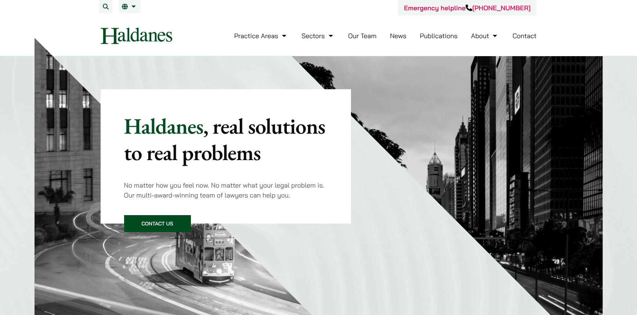
click at [399, 40] on link "News" at bounding box center [398, 36] width 17 height 8
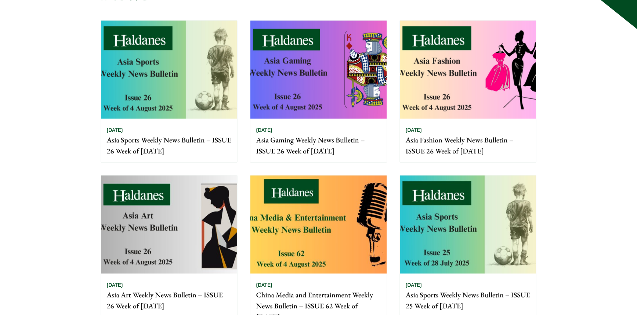
scroll to position [110, 0]
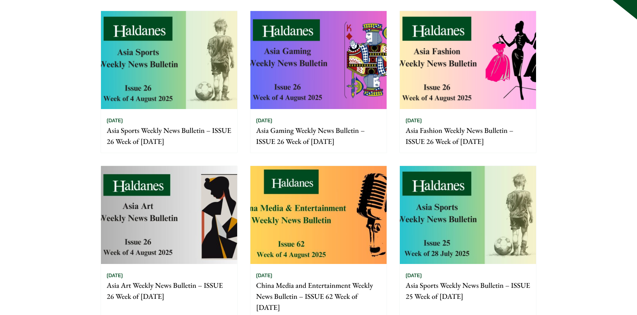
click at [427, 212] on img at bounding box center [468, 215] width 136 height 98
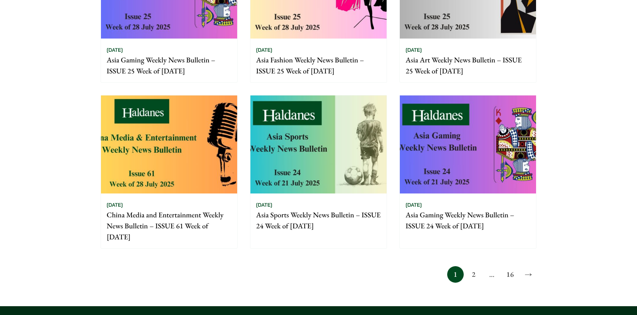
scroll to position [503, 0]
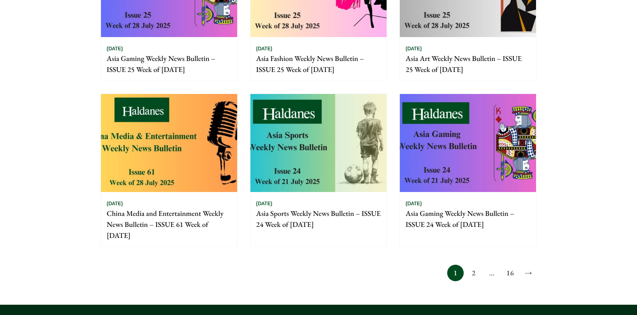
click at [209, 194] on div "01/08/2025 China Media and Entertainment Weekly News Bulletin – ISSUE 61 Week o…" at bounding box center [169, 219] width 136 height 55
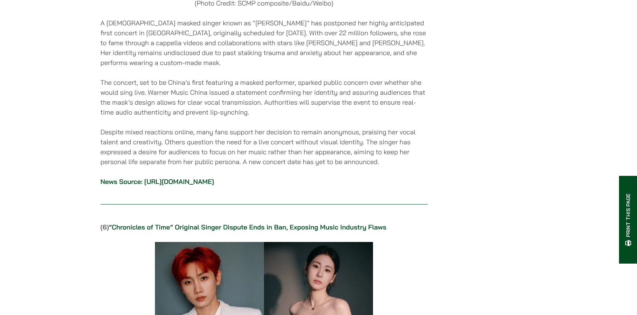
scroll to position [2702, 0]
click at [214, 177] on link "https://www.scmp.com/news/people-culture/china-personalities/article/3319267/ma…" at bounding box center [179, 181] width 70 height 8
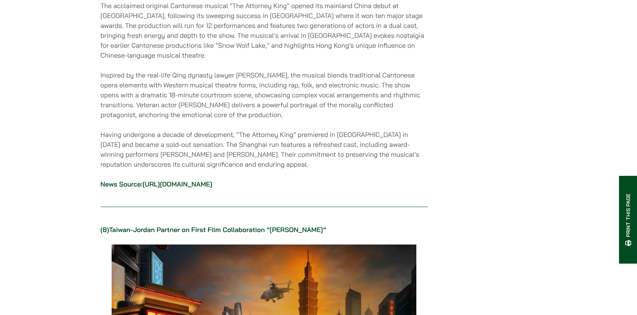
scroll to position [3564, 0]
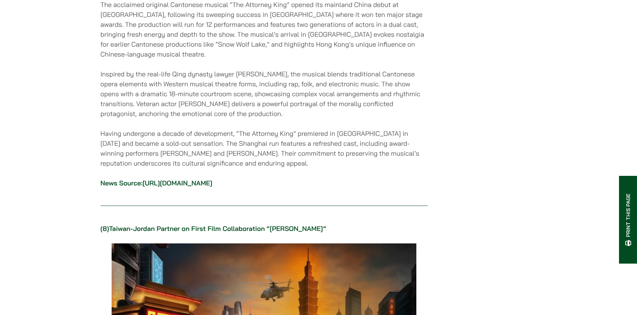
click at [212, 179] on link "http://www.news.cn/ent/20250619/5a96d8d3dd4948b0a9eeabaa2e232187/c.html" at bounding box center [177, 183] width 70 height 8
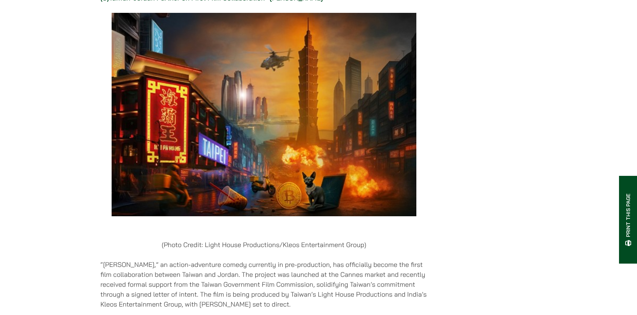
scroll to position [3942, 0]
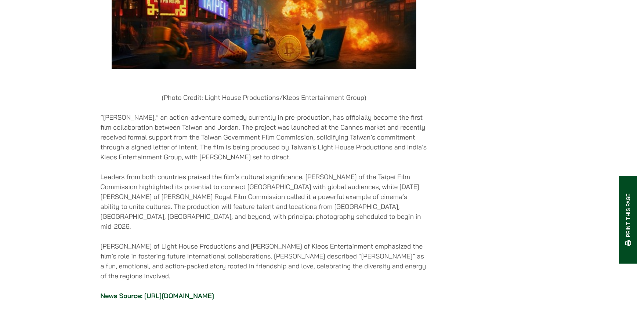
click at [214, 292] on link "https://variety.com/2025/film/news/taiwan-jordan-first-film-collaboration-masal…" at bounding box center [179, 296] width 70 height 8
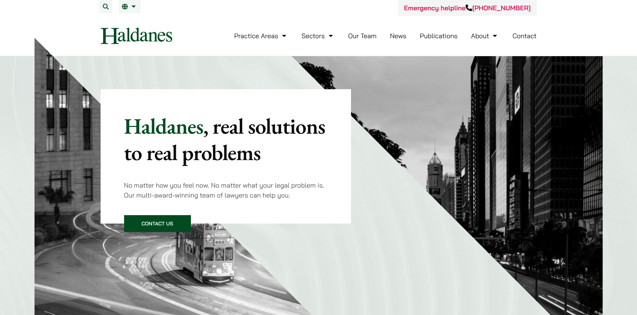
click at [399, 37] on link "News" at bounding box center [398, 36] width 17 height 8
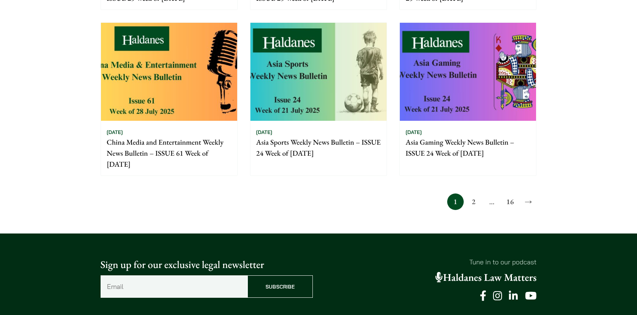
scroll to position [596, 0]
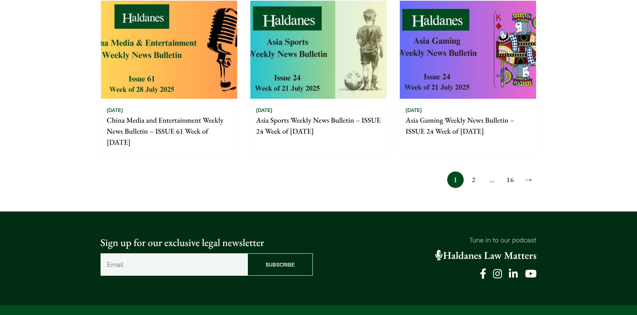
click at [476, 178] on link "2" at bounding box center [473, 179] width 17 height 17
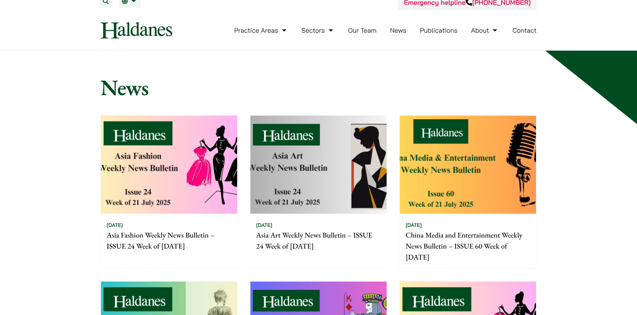
scroll to position [36, 0]
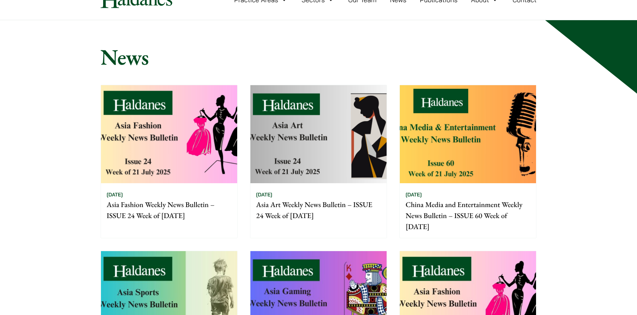
click at [451, 150] on img at bounding box center [468, 134] width 136 height 98
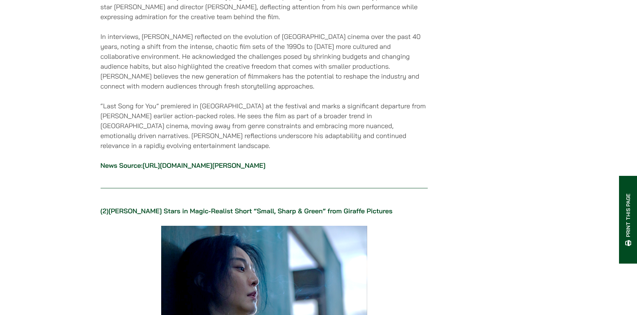
scroll to position [1134, 0]
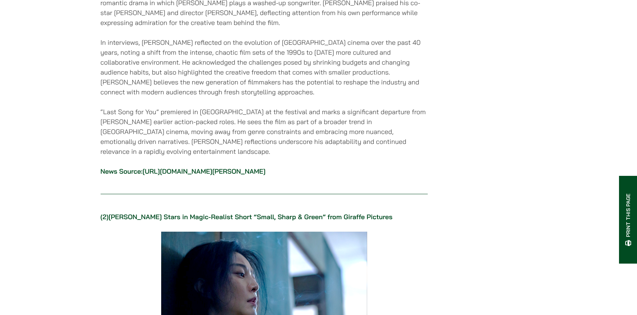
click at [265, 167] on link "[URL][DOMAIN_NAME][PERSON_NAME]" at bounding box center [203, 171] width 123 height 8
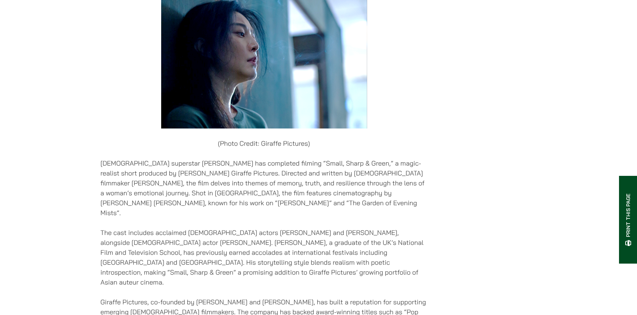
scroll to position [1408, 0]
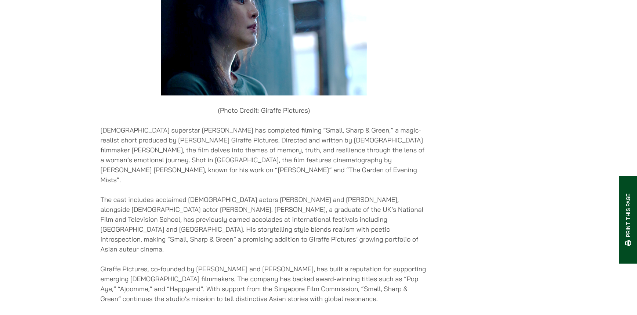
click at [252, 314] on link "[URL][DOMAIN_NAME][PERSON_NAME]" at bounding box center [205, 318] width 123 height 8
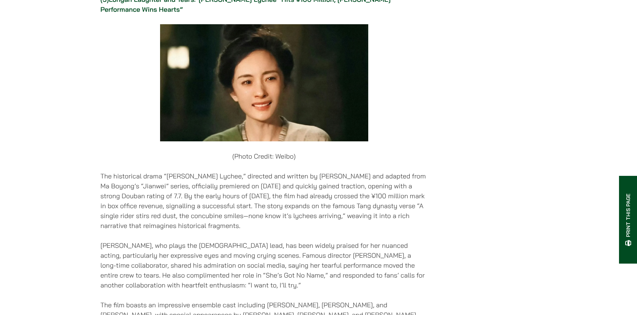
scroll to position [1907, 0]
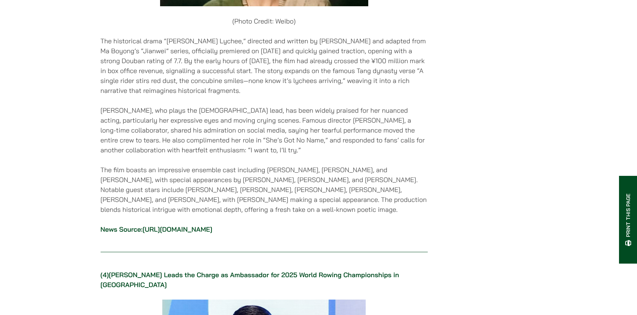
click at [191, 225] on link "https://cbgc.scol.com.cn/news/6526691" at bounding box center [177, 229] width 70 height 8
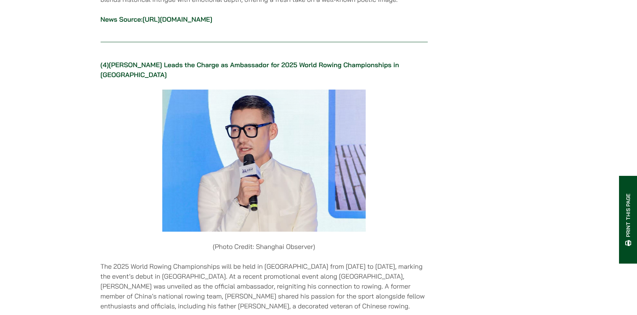
scroll to position [2319, 0]
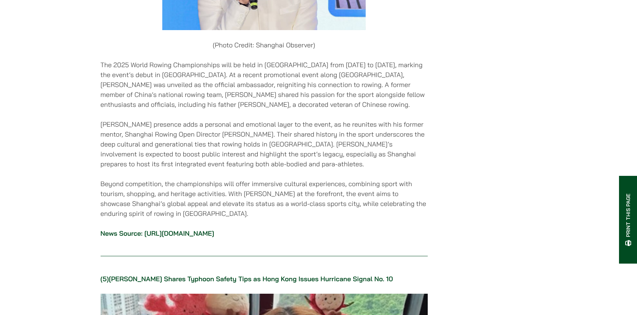
click at [214, 229] on link "https://www.jfdaily.com/staticsg/res/html/web/newsDetail.html?id=947515" at bounding box center [179, 233] width 70 height 8
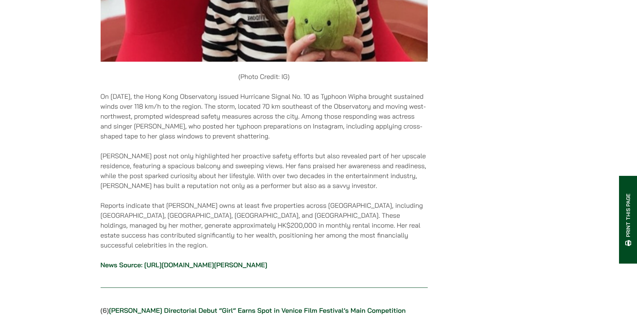
scroll to position [2772, 0]
click at [246, 260] on link "https://www.dimsumdaily.hk/hk-singer-charlene-choi-prepares-home-for-typhoon-wi…" at bounding box center [205, 264] width 123 height 8
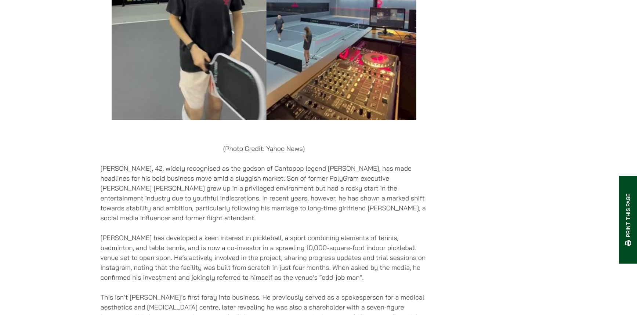
scroll to position [4156, 0]
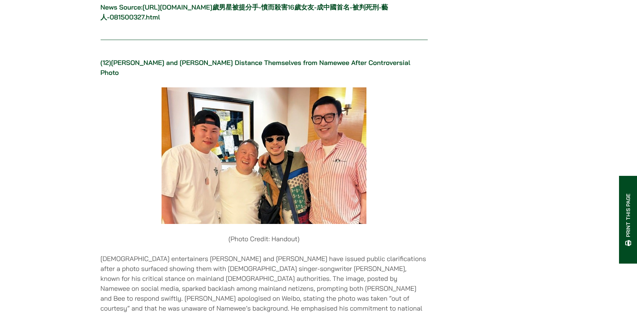
scroll to position [5832, 0]
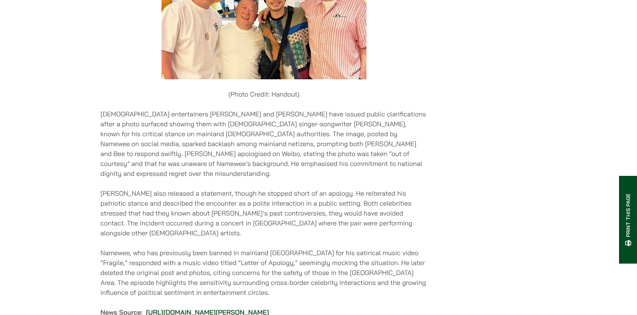
click at [194, 308] on link "https://www.scmp.com/news/hong-kong/politics/article/3319038/hong-kongs-eric-ts…" at bounding box center [207, 312] width 123 height 8
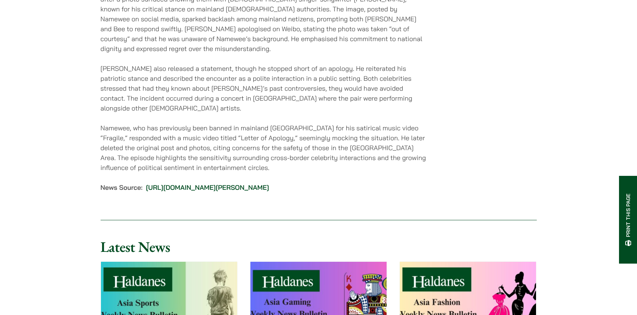
scroll to position [5962, 0]
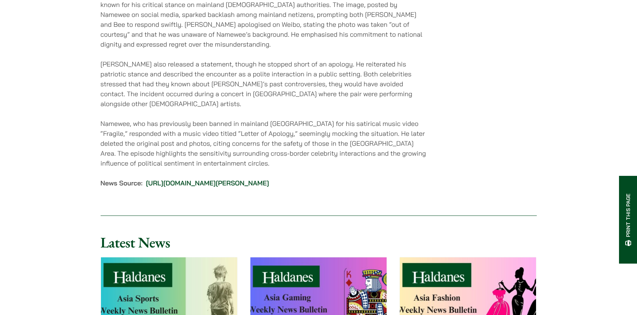
click at [449, 257] on img at bounding box center [468, 306] width 136 height 98
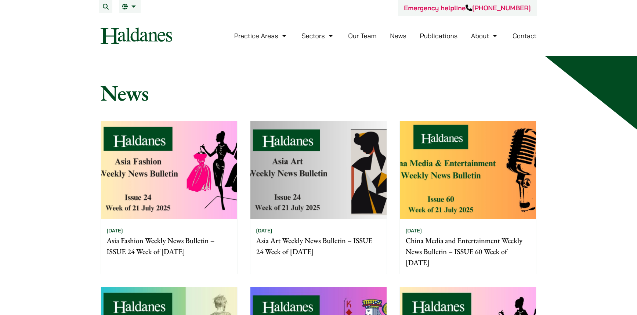
scroll to position [36, 0]
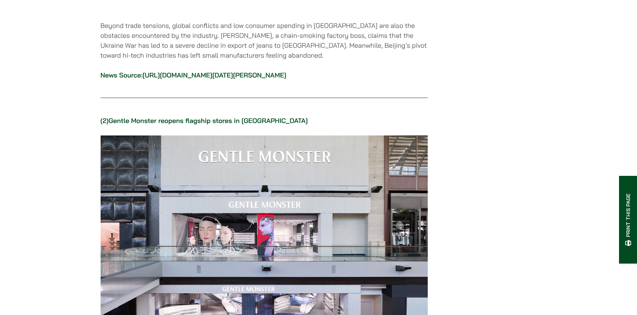
scroll to position [732, 0]
click at [216, 71] on link "https://www.theguardian.com/world/2025/aug/01/guangzhou-china-fast-fashion-trum…" at bounding box center [214, 75] width 144 height 8
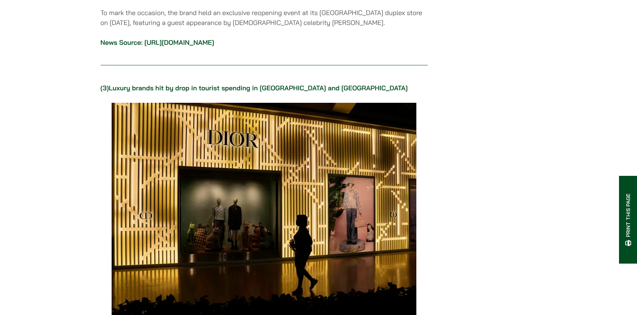
scroll to position [1250, 0]
